Goal: Information Seeking & Learning: Learn about a topic

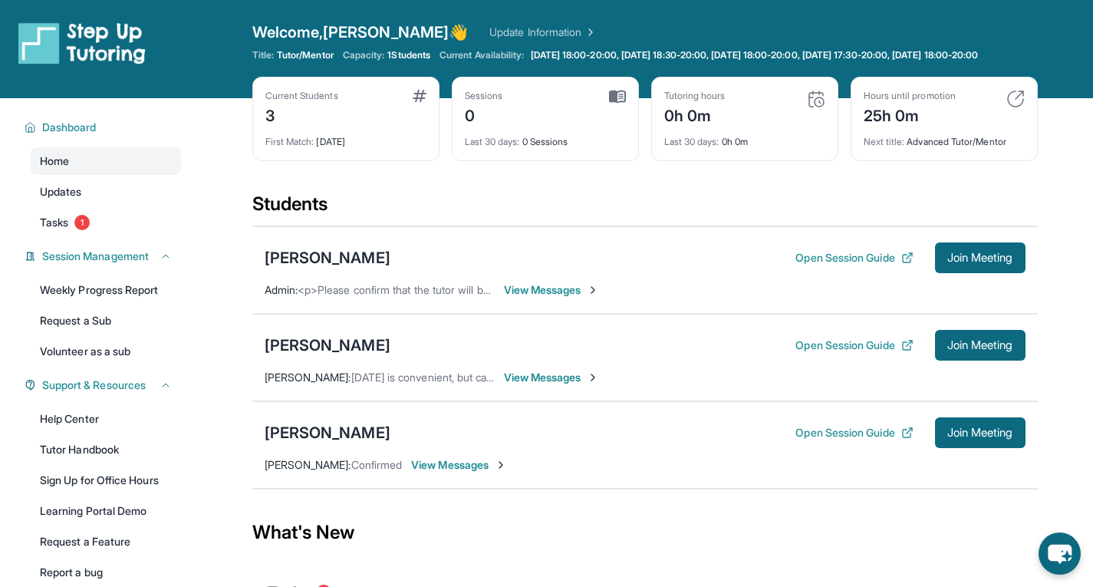
click at [377, 127] on div "Current Students 3" at bounding box center [345, 108] width 161 height 37
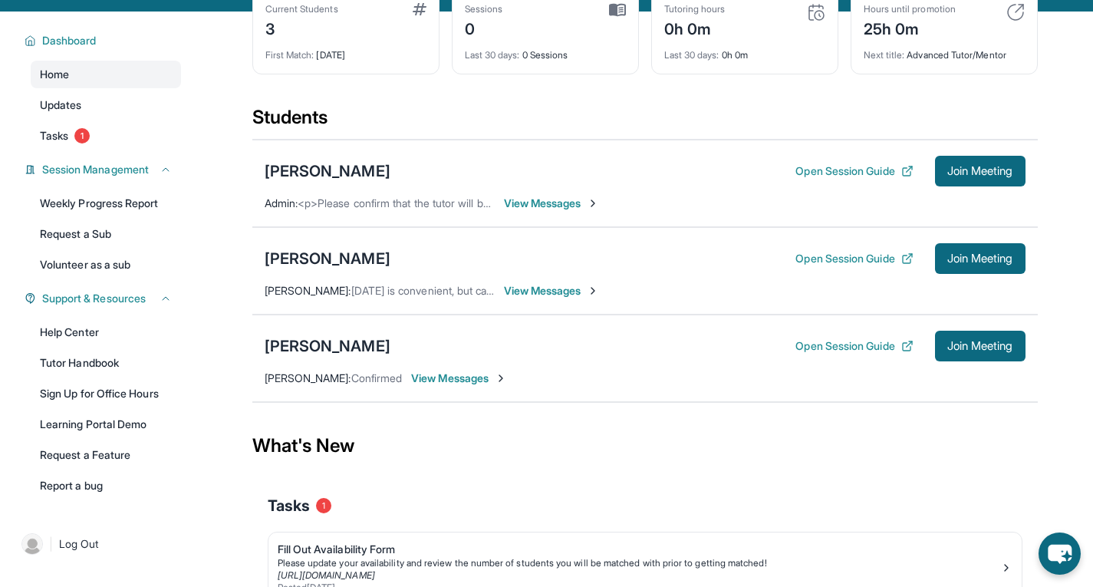
scroll to position [92, 0]
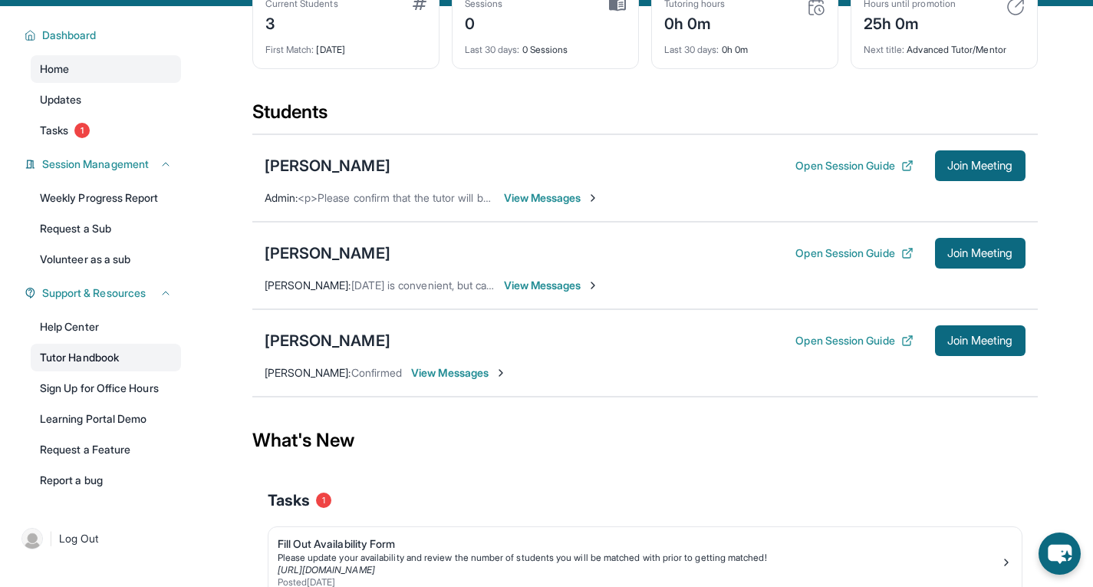
click at [93, 366] on link "Tutor Handbook" at bounding box center [106, 358] width 150 height 28
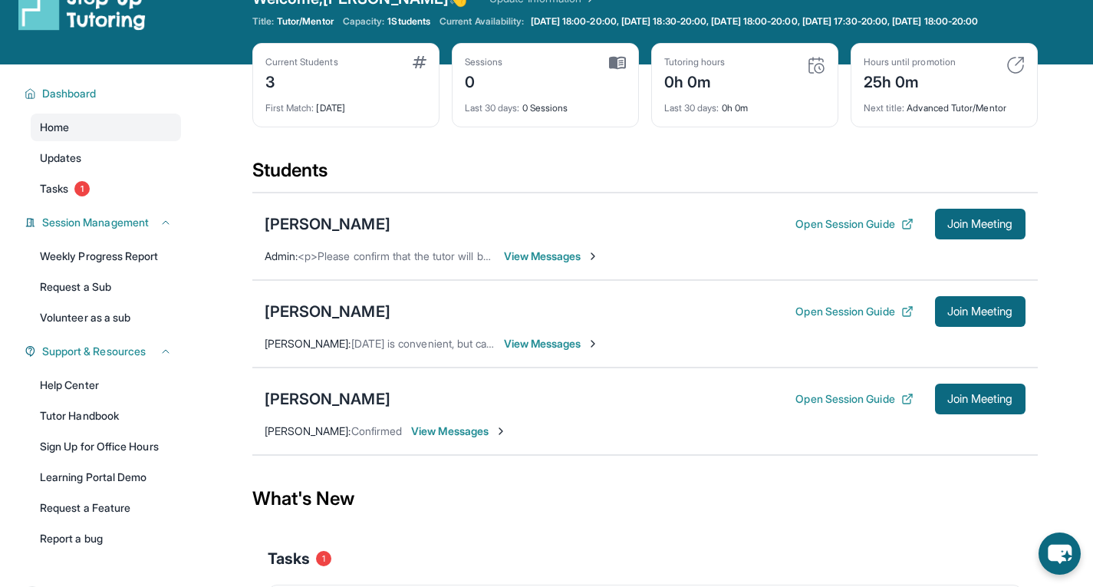
scroll to position [0, 0]
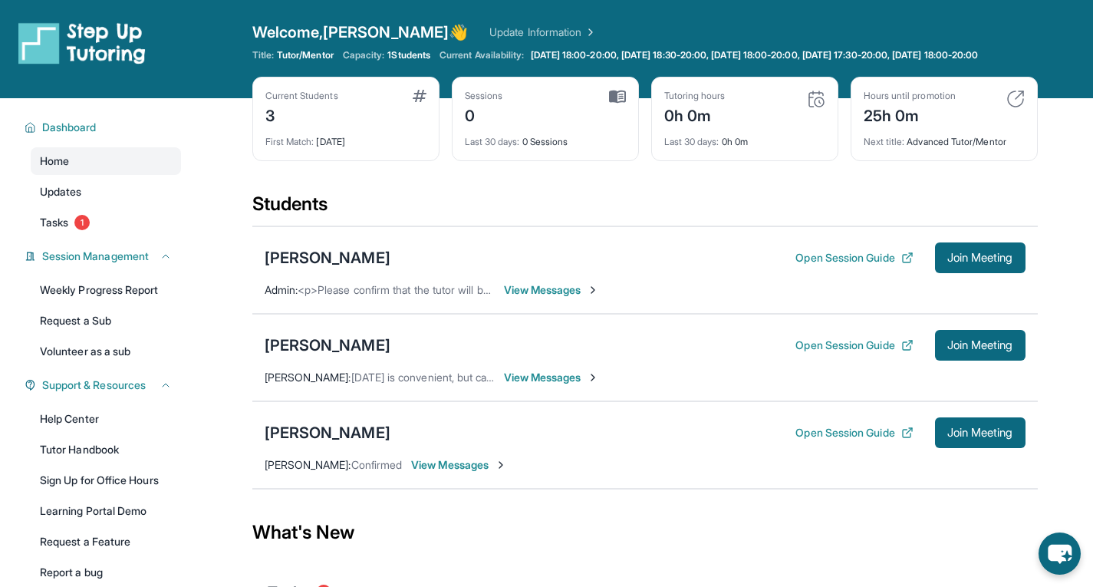
click at [370, 119] on div "Current Students 3" at bounding box center [345, 108] width 161 height 37
click at [301, 97] on div "Current Students 3 First Match : [DATE]" at bounding box center [345, 119] width 187 height 84
click at [304, 117] on div "3" at bounding box center [301, 114] width 73 height 25
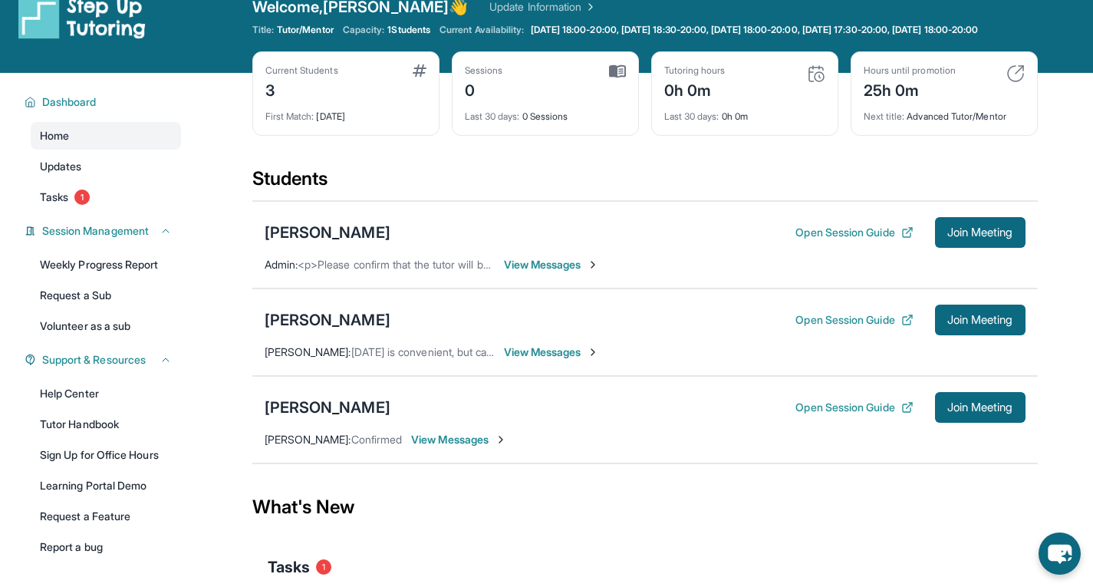
scroll to position [30, 0]
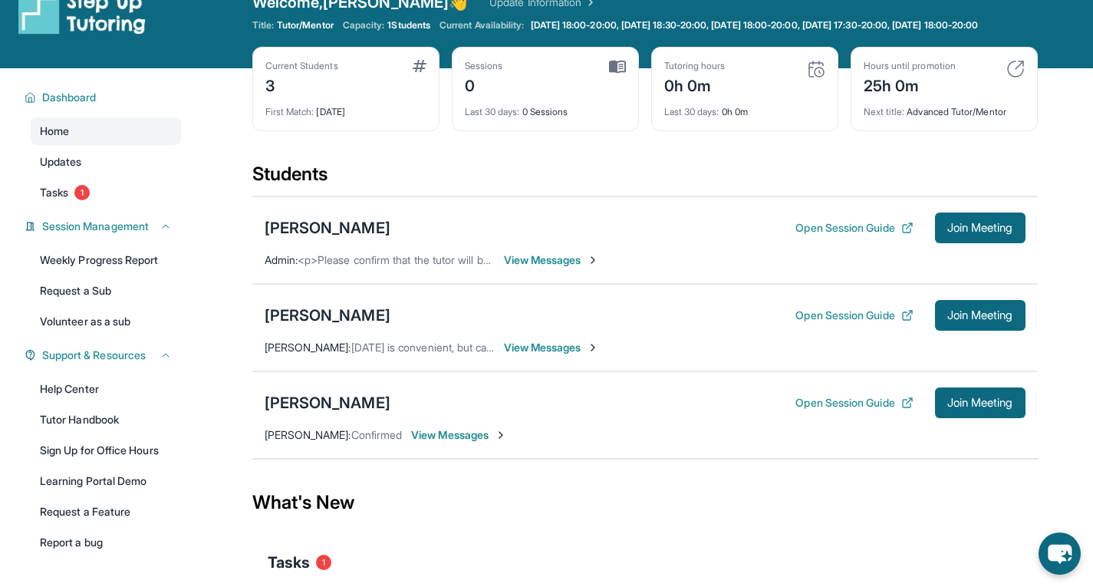
click at [556, 268] on span "View Messages" at bounding box center [552, 259] width 96 height 15
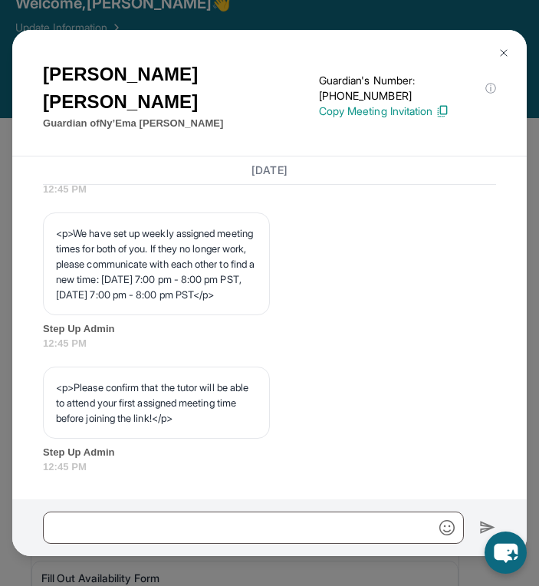
scroll to position [1142, 0]
click at [506, 46] on button at bounding box center [504, 53] width 31 height 31
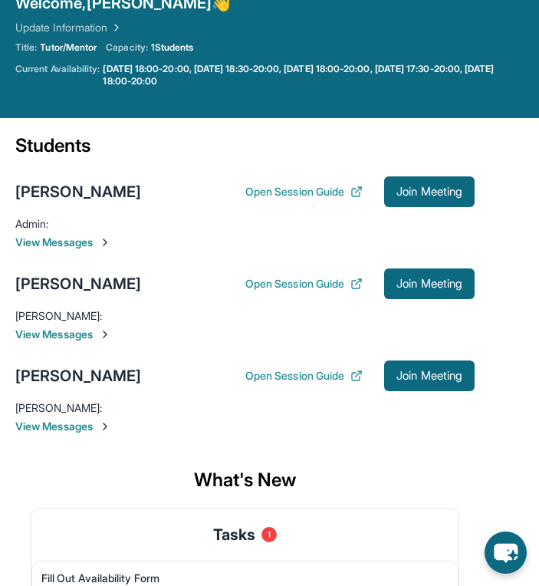
click at [98, 336] on span "View Messages" at bounding box center [244, 334] width 459 height 15
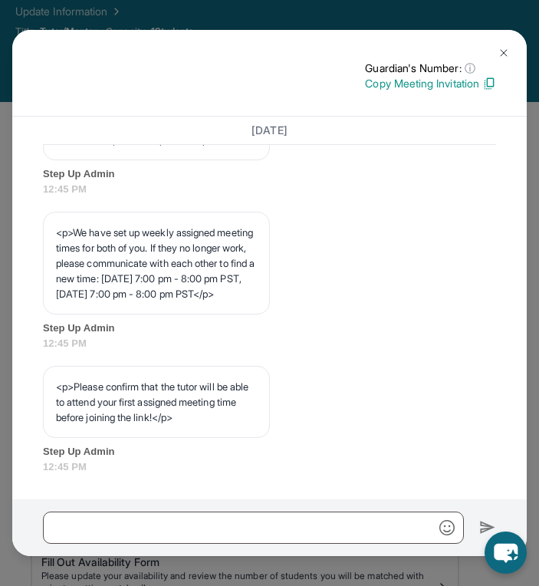
scroll to position [95, 0]
click at [499, 48] on img at bounding box center [504, 53] width 12 height 12
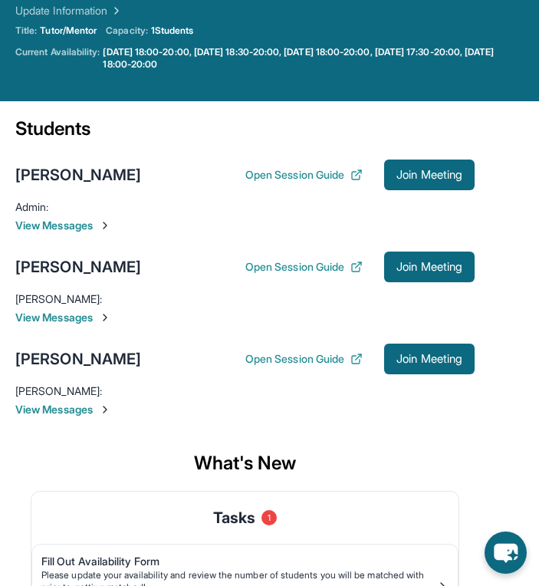
click at [108, 222] on img at bounding box center [105, 225] width 12 height 12
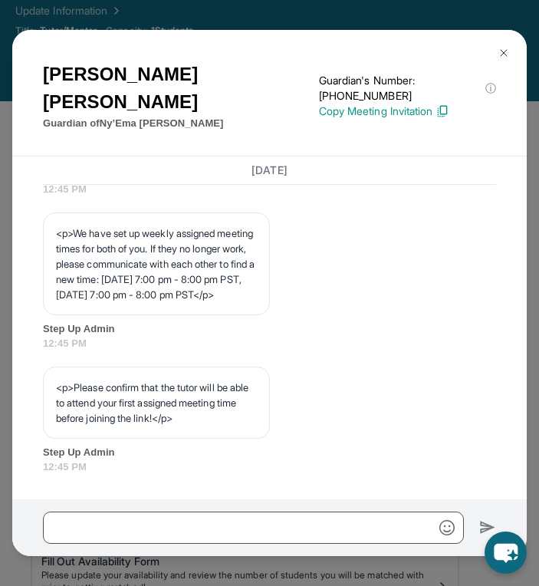
scroll to position [1133, 0]
click at [491, 51] on button at bounding box center [504, 53] width 31 height 31
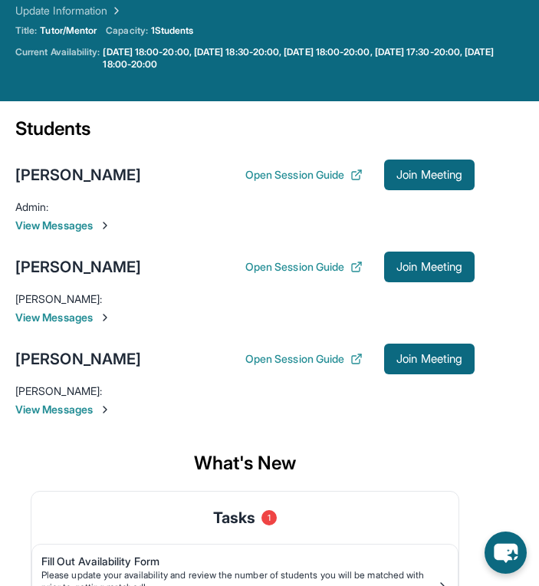
click at [105, 320] on img at bounding box center [105, 317] width 12 height 12
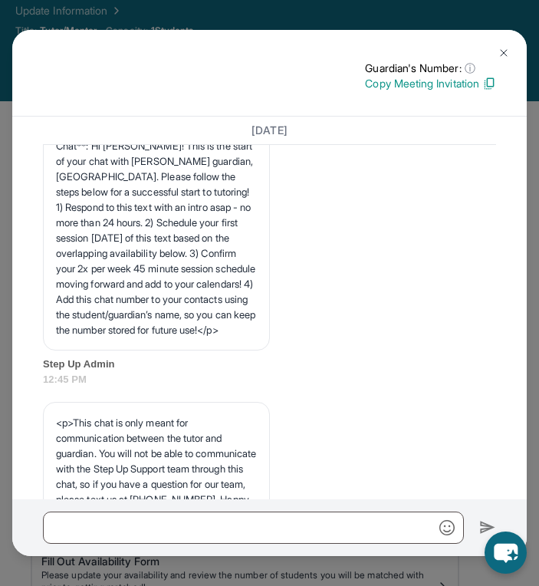
scroll to position [294, 0]
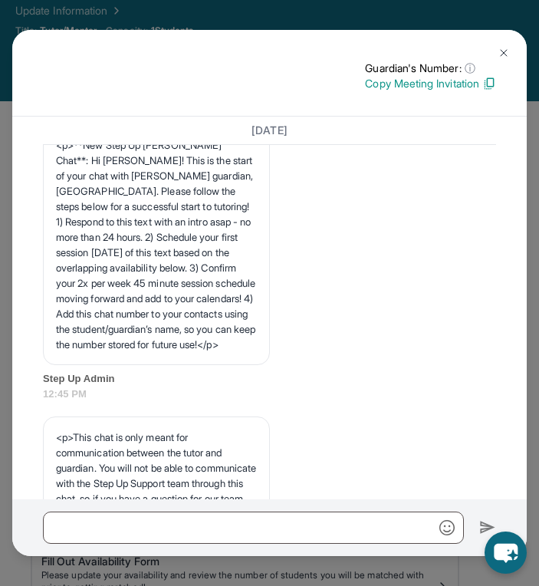
click at [514, 51] on button at bounding box center [504, 53] width 31 height 31
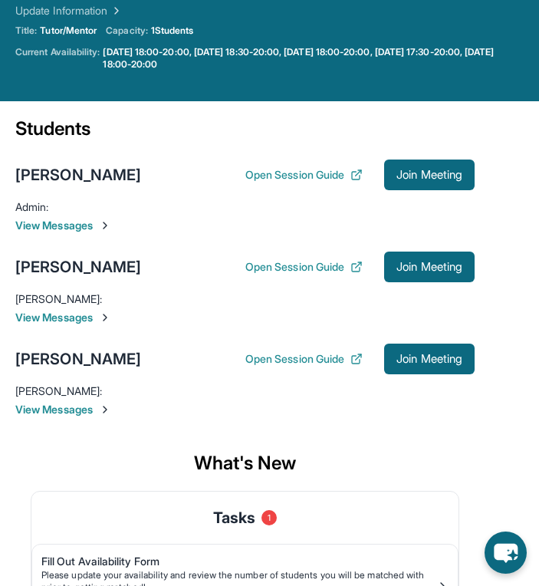
click at [108, 405] on img at bounding box center [105, 409] width 12 height 12
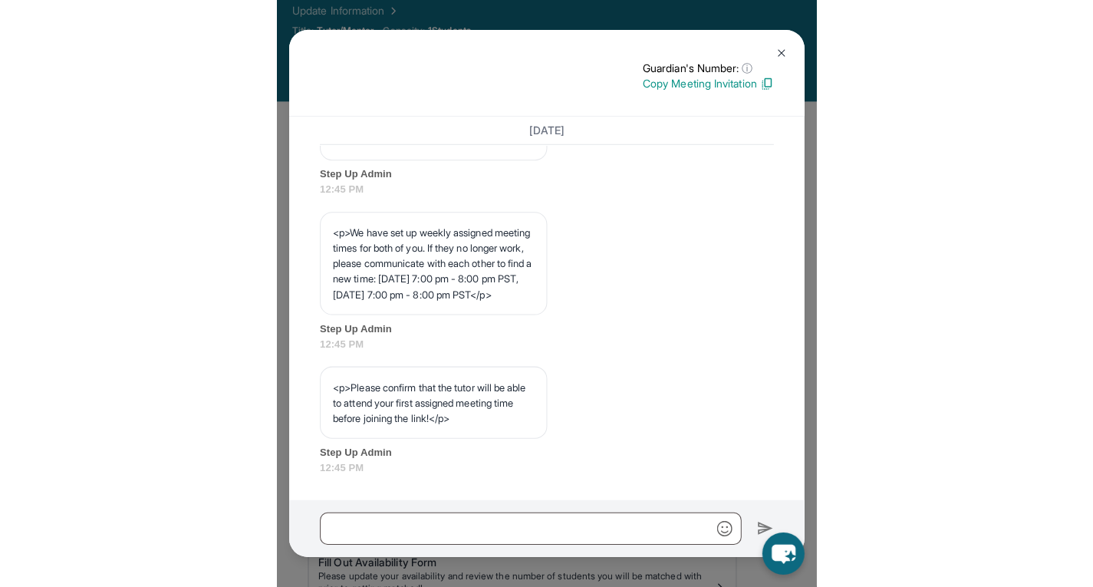
scroll to position [1130, 0]
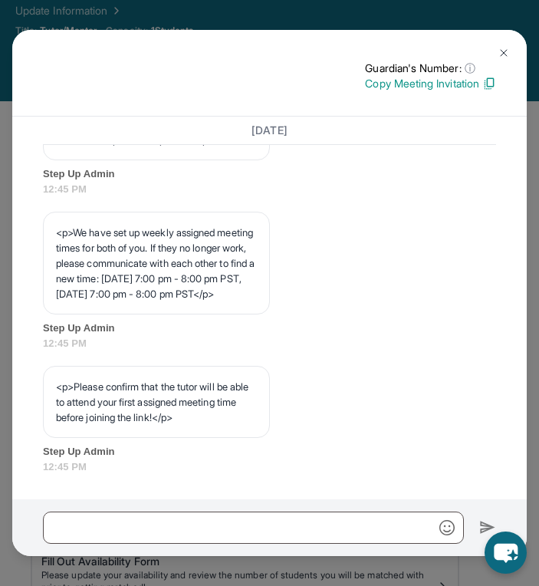
click at [507, 41] on button at bounding box center [504, 53] width 31 height 31
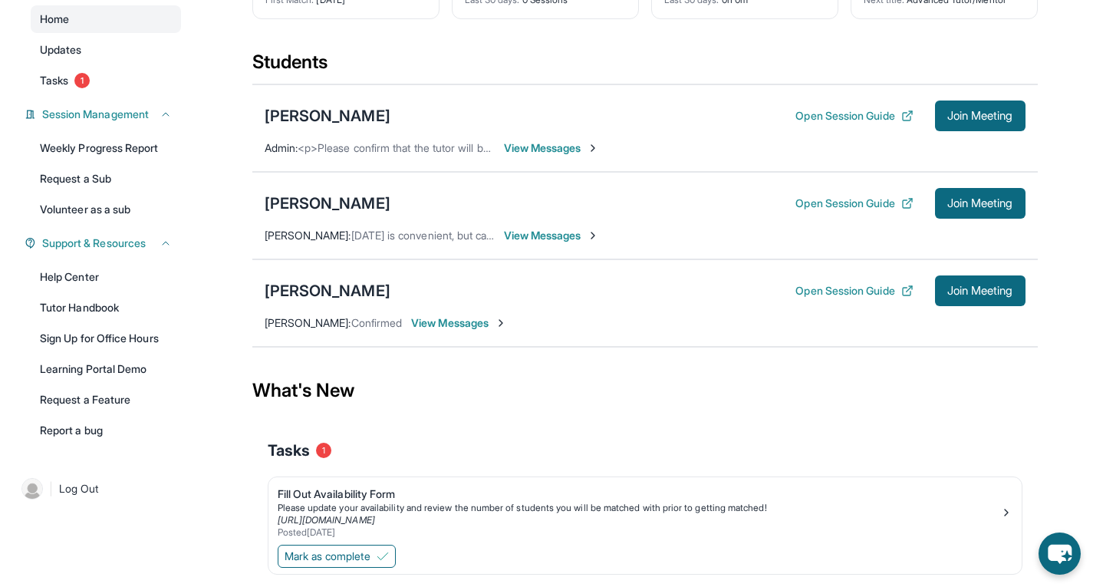
scroll to position [140, 0]
